Goal: Transaction & Acquisition: Purchase product/service

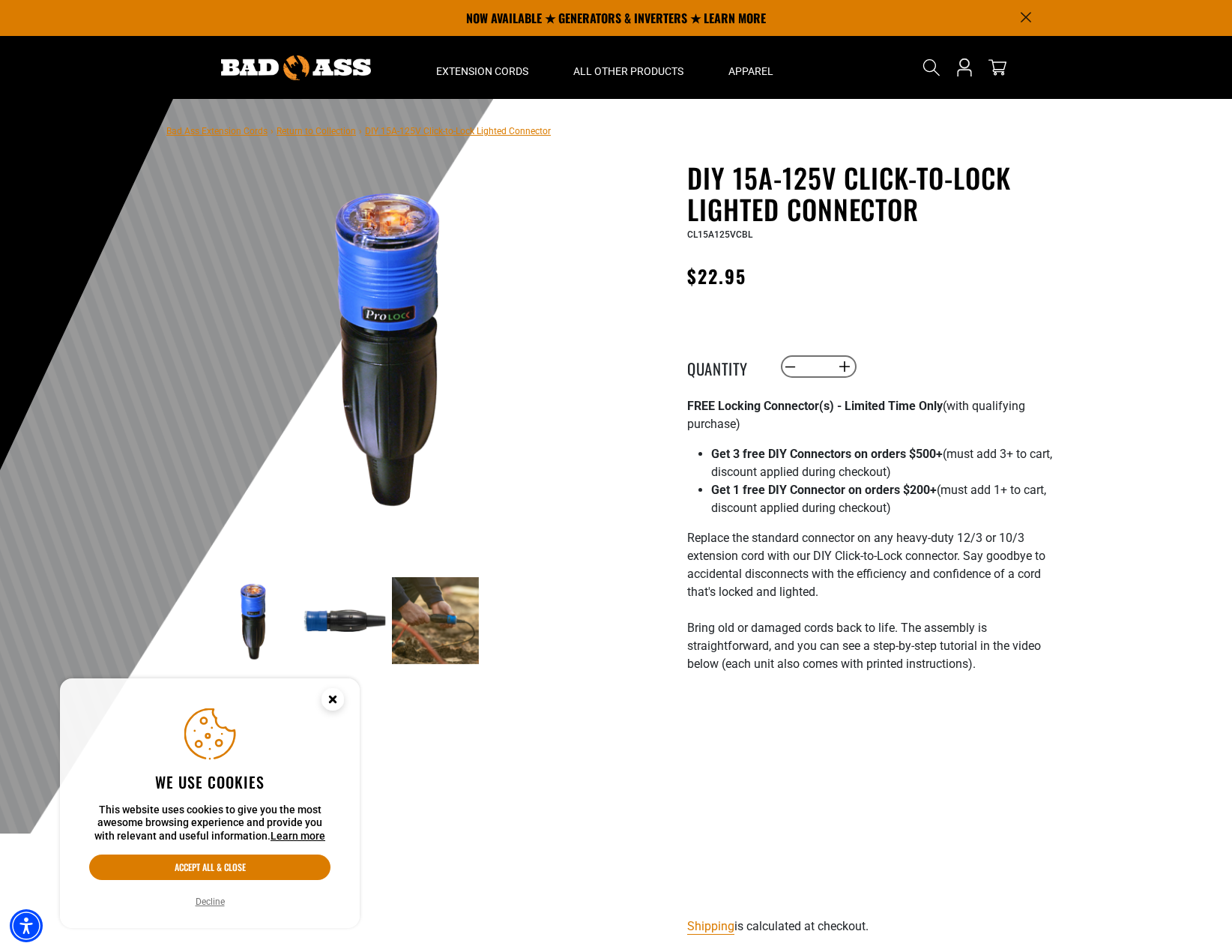
click at [1156, 378] on div at bounding box center [616, 466] width 1232 height 734
click at [713, 235] on span "CL15A125VCBL" at bounding box center [719, 235] width 65 height 10
copy span "CL15A125VCBL"
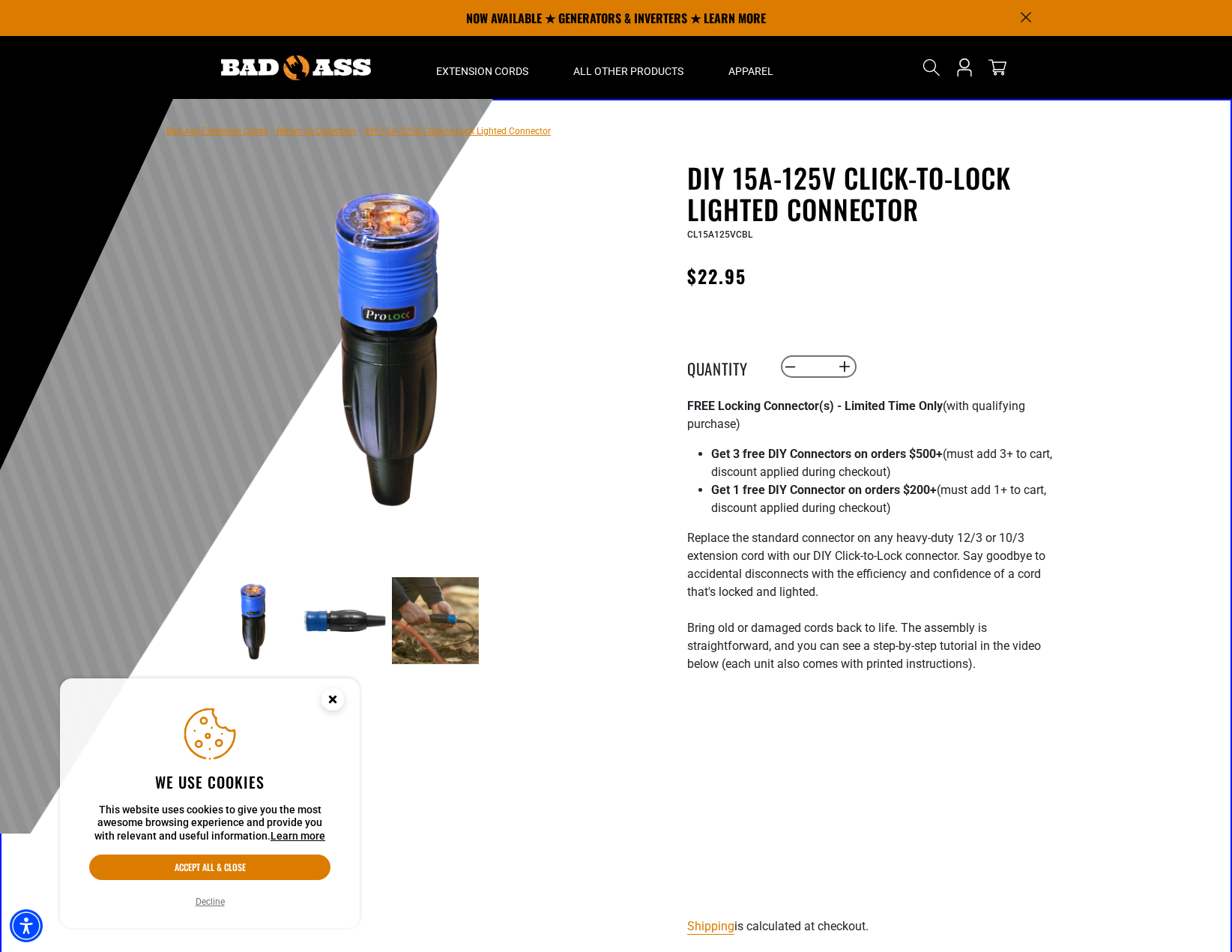
click at [1153, 368] on div at bounding box center [616, 466] width 1232 height 734
